Goal: Task Accomplishment & Management: Manage account settings

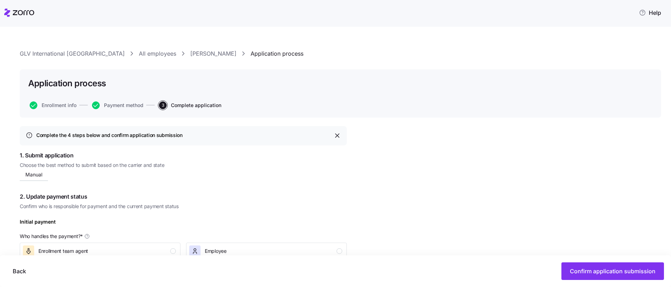
click at [43, 53] on link "GLV International [GEOGRAPHIC_DATA]" at bounding box center [72, 53] width 105 height 9
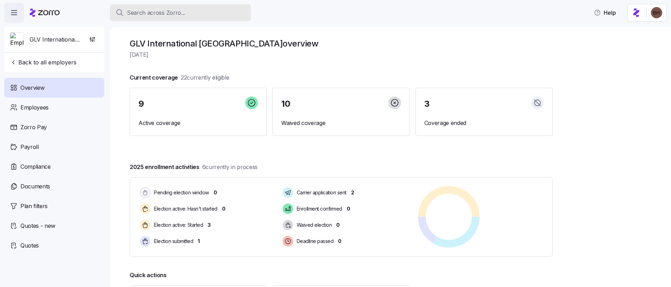
click at [141, 16] on span "Search across Zorro..." at bounding box center [156, 12] width 58 height 9
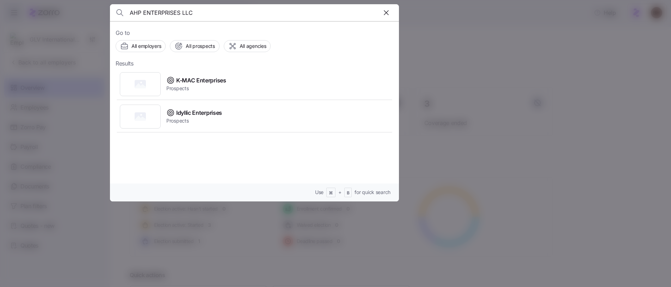
type input "AHP ENTERPRISES LLC"
click at [450, 46] on div at bounding box center [335, 143] width 671 height 287
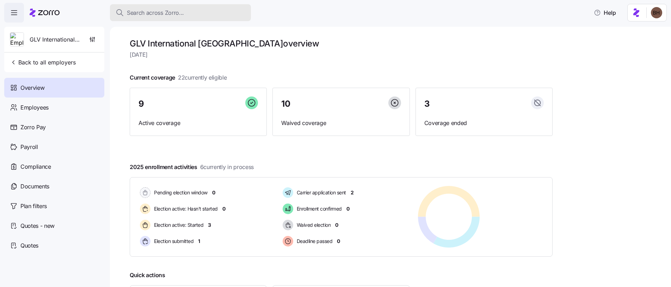
click at [154, 12] on span "Search across Zorro..." at bounding box center [155, 12] width 57 height 9
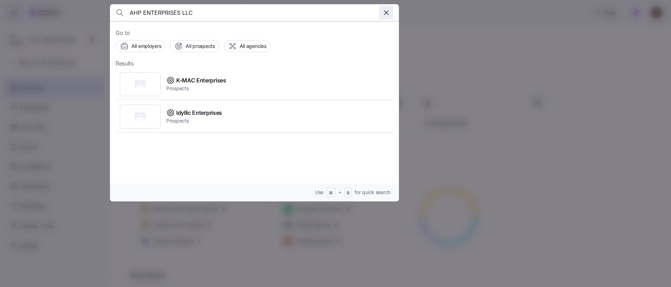
click at [387, 17] on span "button" at bounding box center [386, 12] width 13 height 13
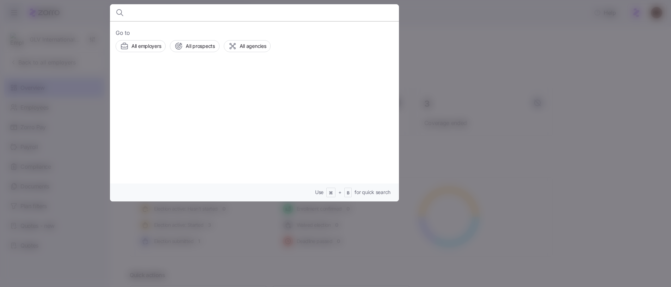
click at [260, 9] on input at bounding box center [220, 12] width 180 height 17
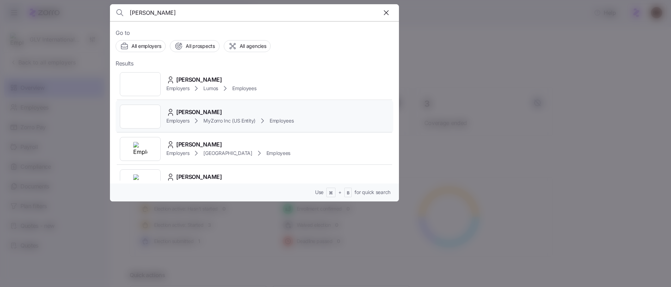
type input "[PERSON_NAME]"
click at [264, 109] on div "[PERSON_NAME]" at bounding box center [230, 112] width 128 height 9
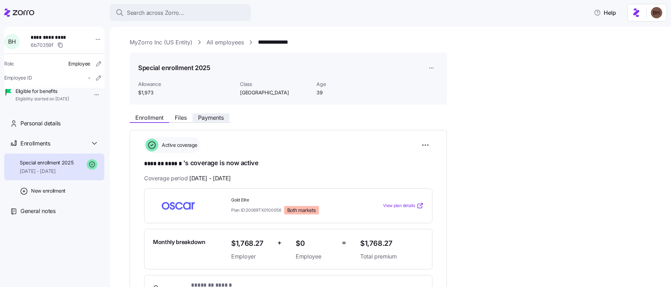
click at [217, 120] on span "Payments" at bounding box center [211, 118] width 26 height 6
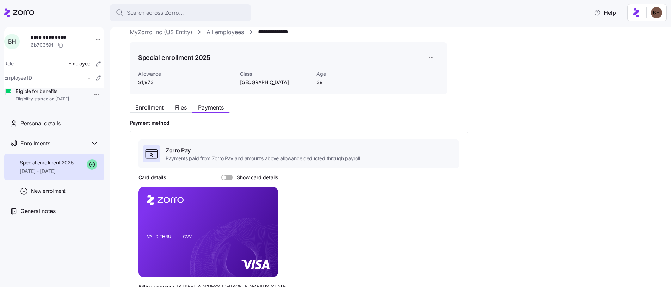
scroll to position [18, 0]
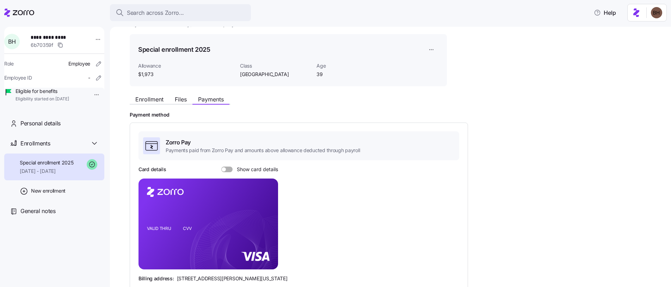
click at [226, 169] on span at bounding box center [229, 170] width 7 height 6
click at [221, 167] on input "Show card details" at bounding box center [221, 167] width 0 height 0
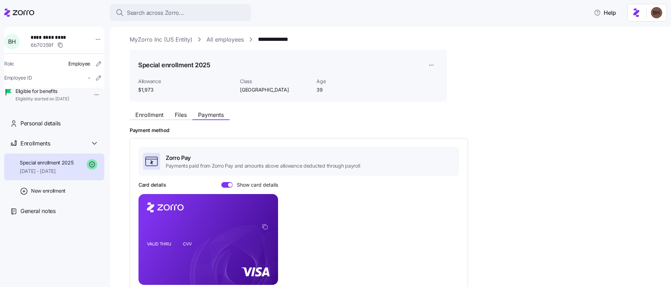
scroll to position [0, 0]
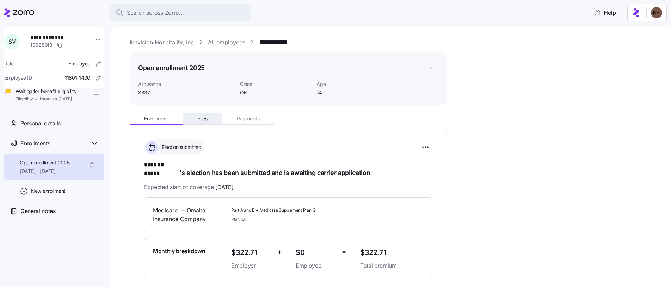
scroll to position [62, 0]
